Goal: Information Seeking & Learning: Check status

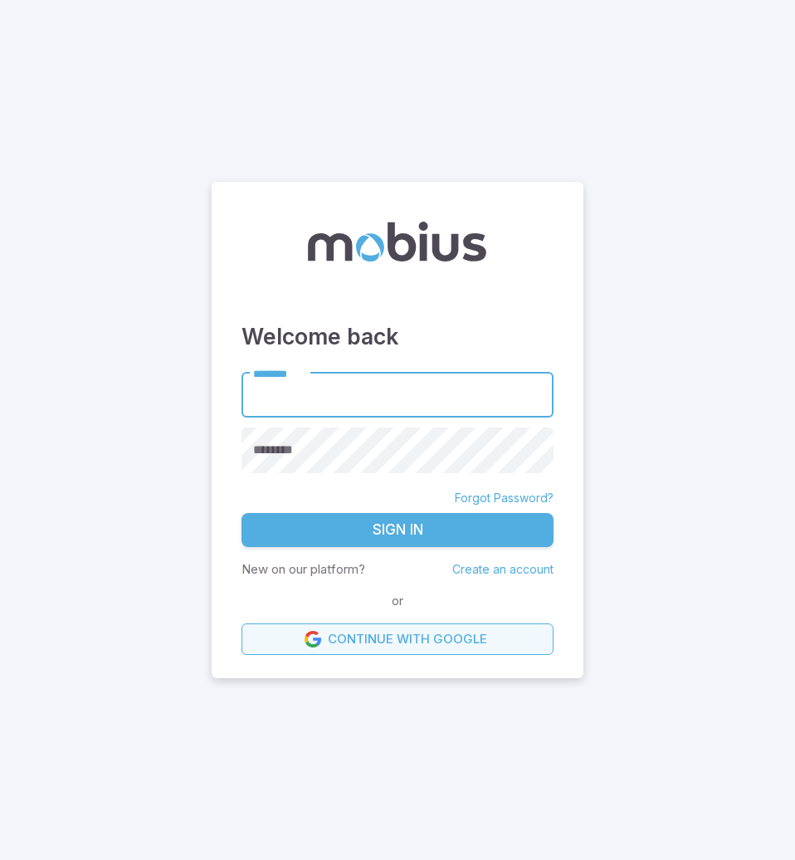
click at [411, 641] on link "Continue with Google" at bounding box center [398, 639] width 312 height 32
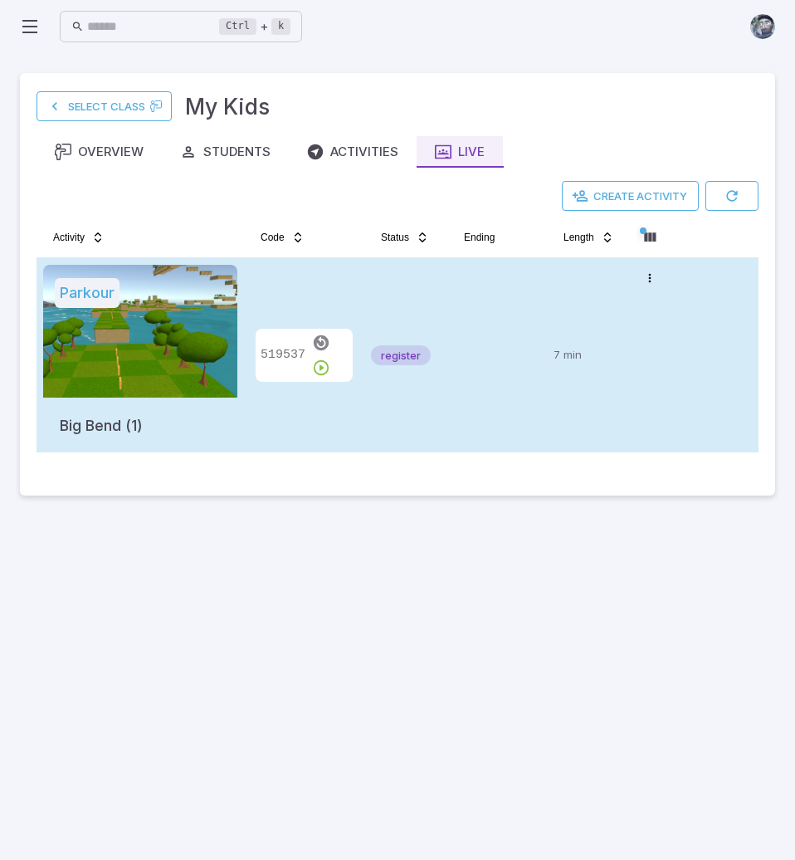
click at [459, 401] on td at bounding box center [497, 355] width 100 height 194
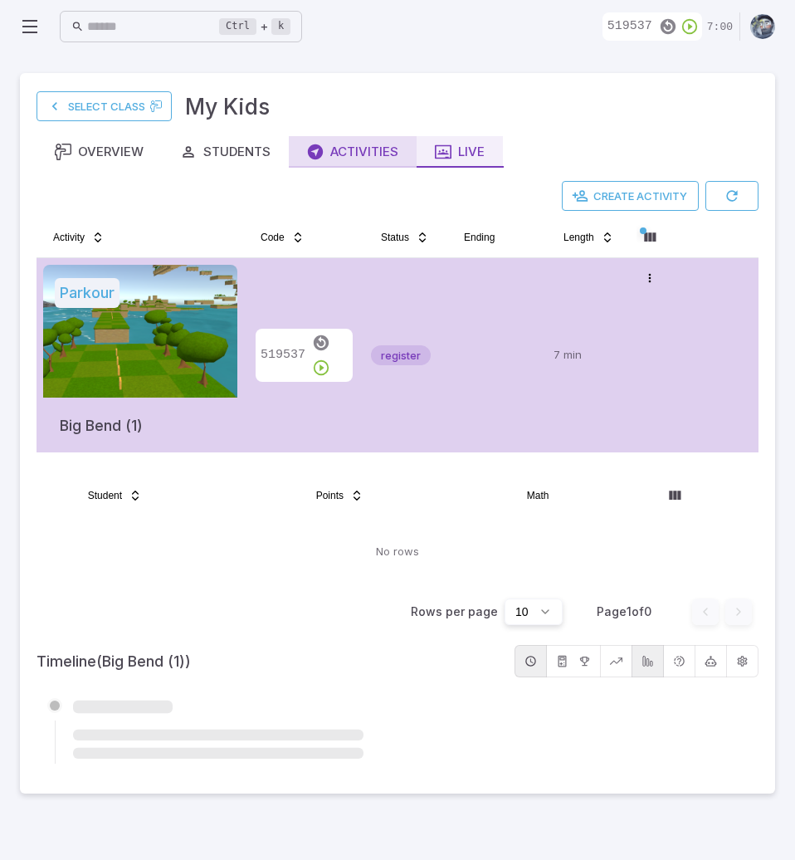
click at [359, 149] on div "Activities" at bounding box center [352, 152] width 91 height 18
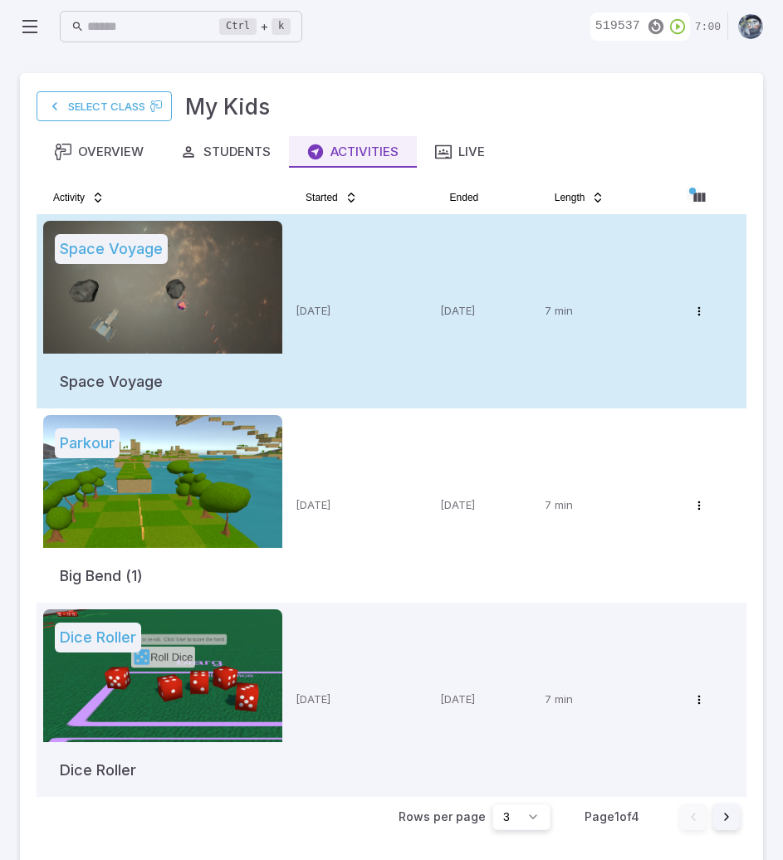
click at [373, 339] on td "[DATE]" at bounding box center [361, 311] width 144 height 194
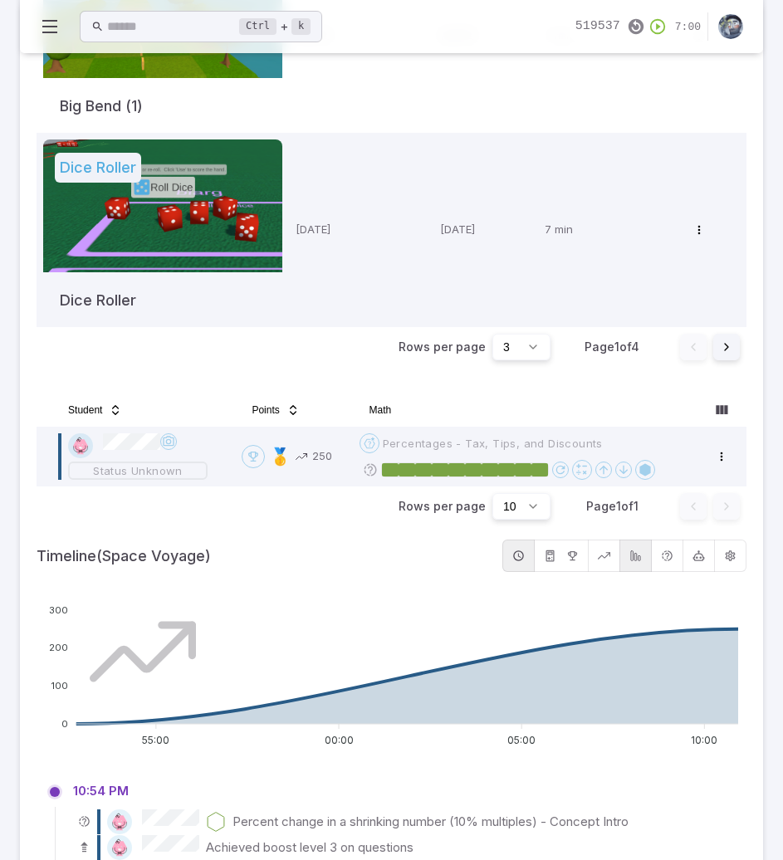
scroll to position [471, 0]
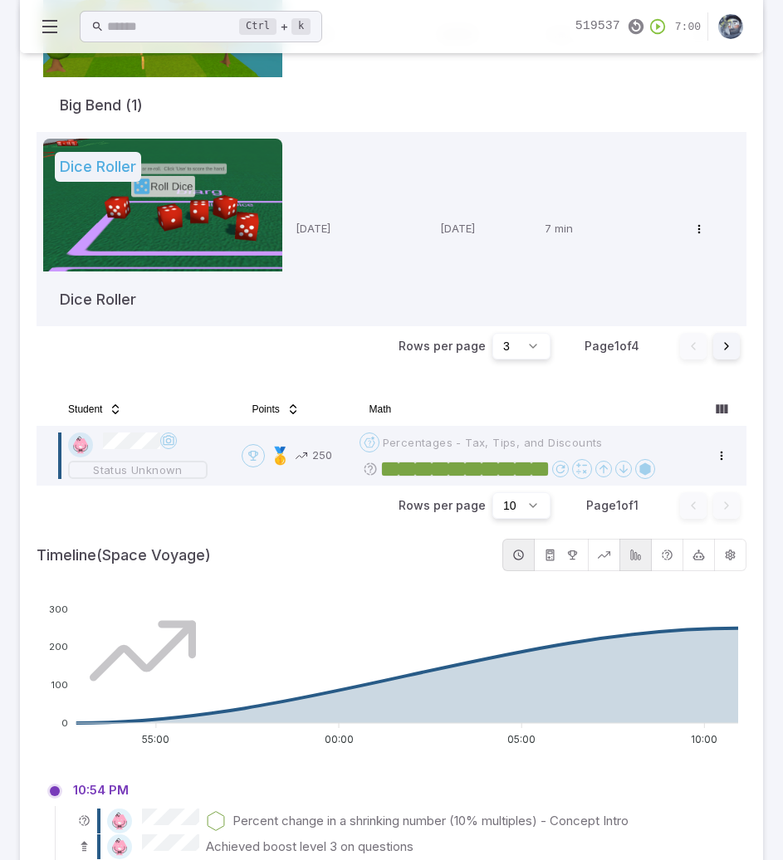
click at [470, 33] on div "Ctrl + k ​ 519537 7:00" at bounding box center [391, 26] width 703 height 37
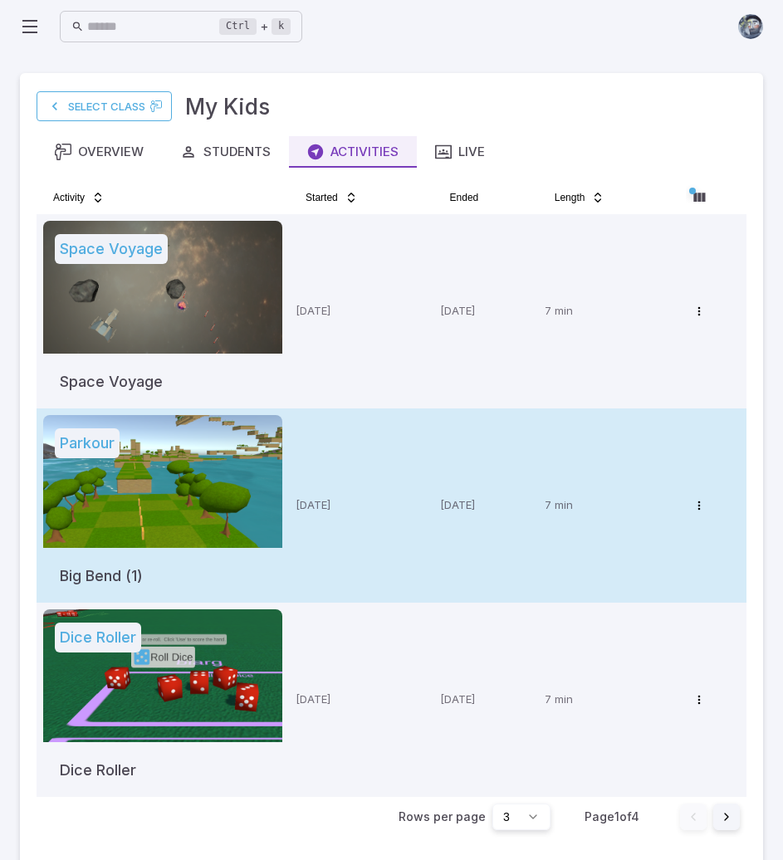
click at [377, 495] on td "3 days ago" at bounding box center [361, 505] width 144 height 194
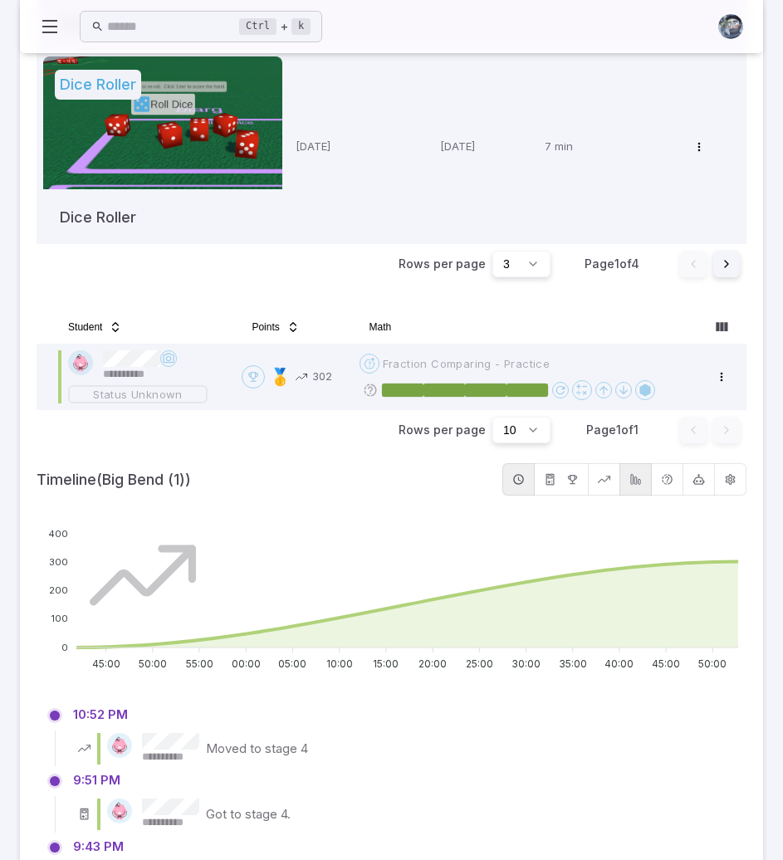
scroll to position [552, 0]
